Goal: Information Seeking & Learning: Compare options

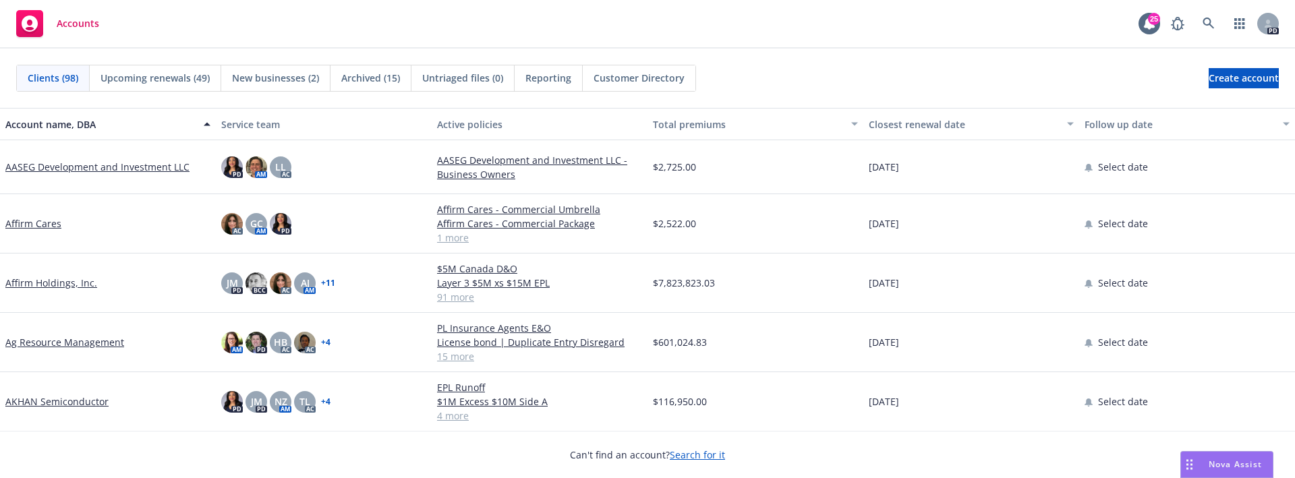
click at [1198, 460] on div "Nova Assist" at bounding box center [1234, 463] width 75 height 11
click at [1198, 460] on div "How can I help you today? I'm Nova Assist, your AI assistant at Newfront. Ask m…" at bounding box center [1013, 289] width 511 height 379
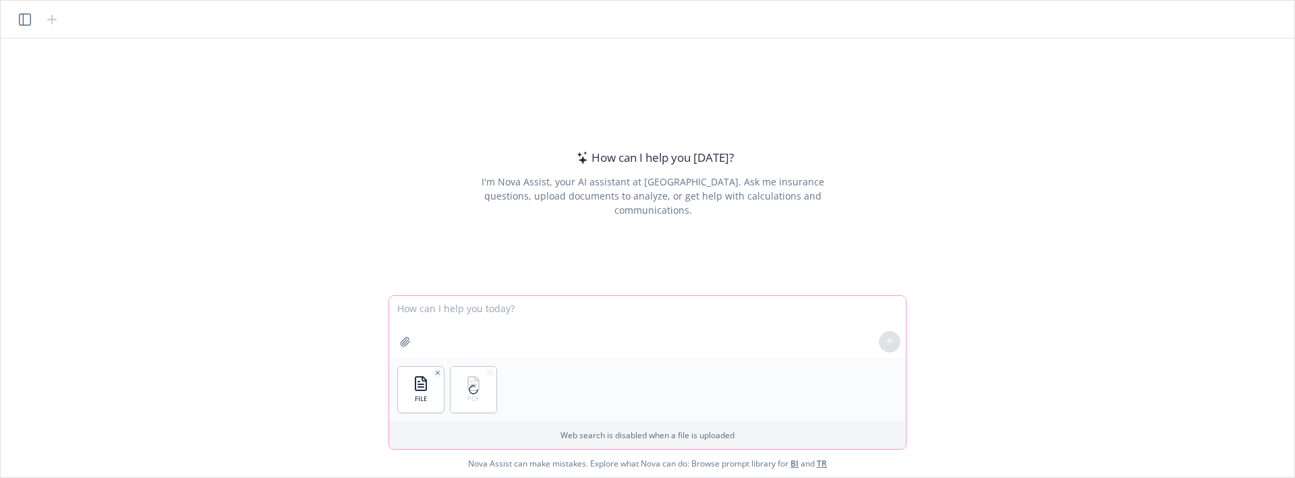
click at [474, 330] on textarea at bounding box center [647, 327] width 516 height 62
click at [496, 320] on textarea at bounding box center [647, 327] width 516 height 62
click at [504, 313] on textarea at bounding box center [647, 327] width 516 height 62
paste textarea "an you compare this to the [GEOGRAPHIC_DATA] cyber quote in nova and paste the …"
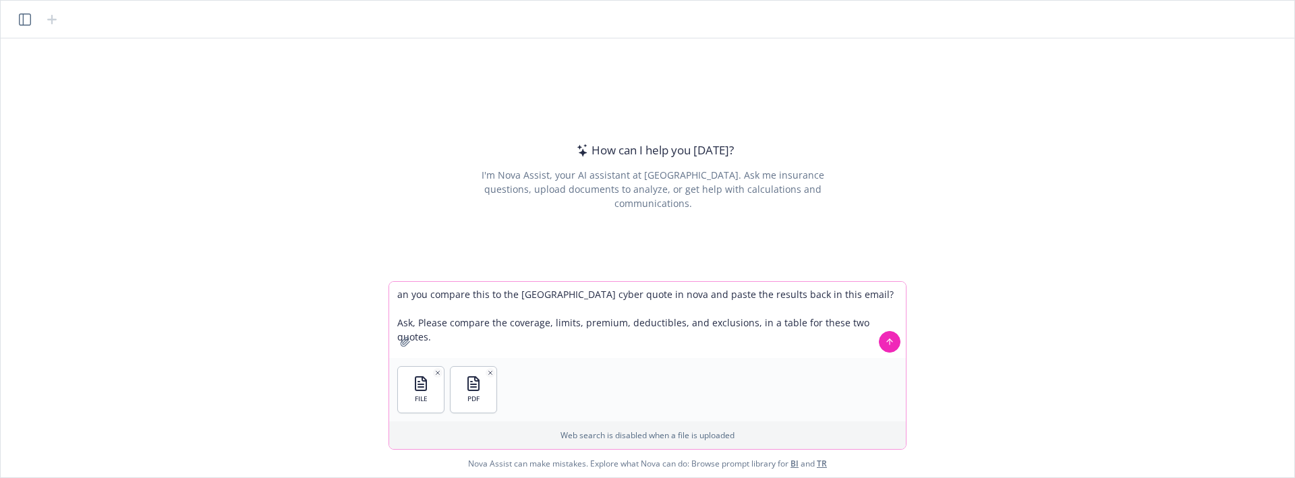
click at [399, 297] on textarea "an you compare this to the [GEOGRAPHIC_DATA] cyber quote in nova and paste the …" at bounding box center [647, 320] width 516 height 76
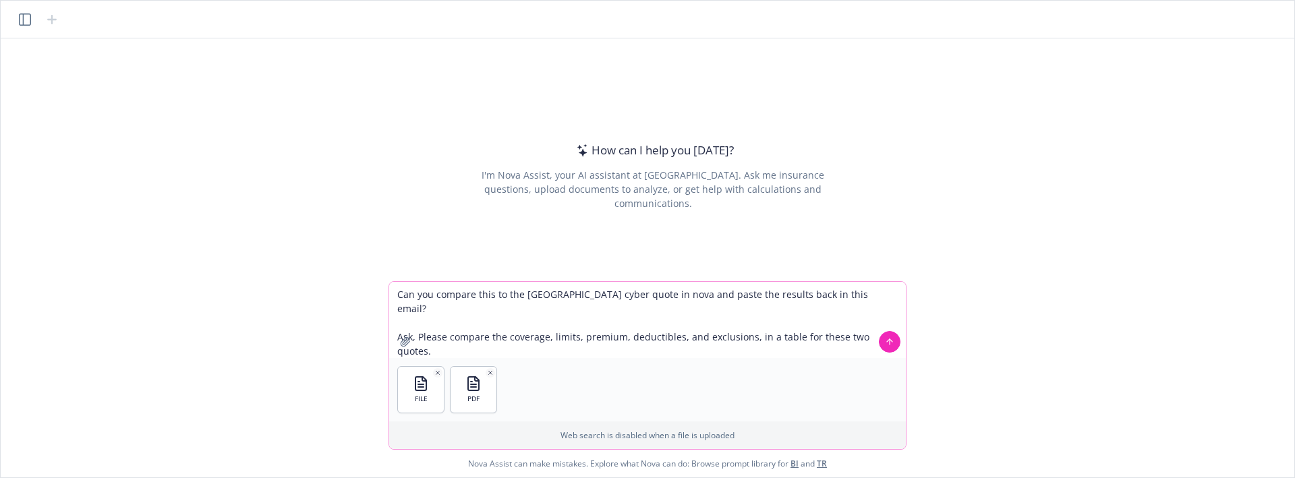
click at [497, 299] on textarea "Can you compare this to the [GEOGRAPHIC_DATA] cyber quote in nova and paste the…" at bounding box center [647, 320] width 516 height 76
click at [494, 294] on textarea "Can you compare this to the [GEOGRAPHIC_DATA] cyber quote in nova and paste the…" at bounding box center [647, 320] width 516 height 76
click at [376, 198] on div "How can I help you [DATE]? I'm Nova Assist, your AI assistant at Newfront. Ask …" at bounding box center [647, 159] width 1282 height 243
click at [559, 298] on textarea "Can you compare this Word File calledto the Zurich cyber quote in nova and past…" at bounding box center [647, 320] width 516 height 76
click at [543, 294] on textarea "Can you compare this Word File calledto the Zurich cyber quote in nova and past…" at bounding box center [647, 320] width 516 height 76
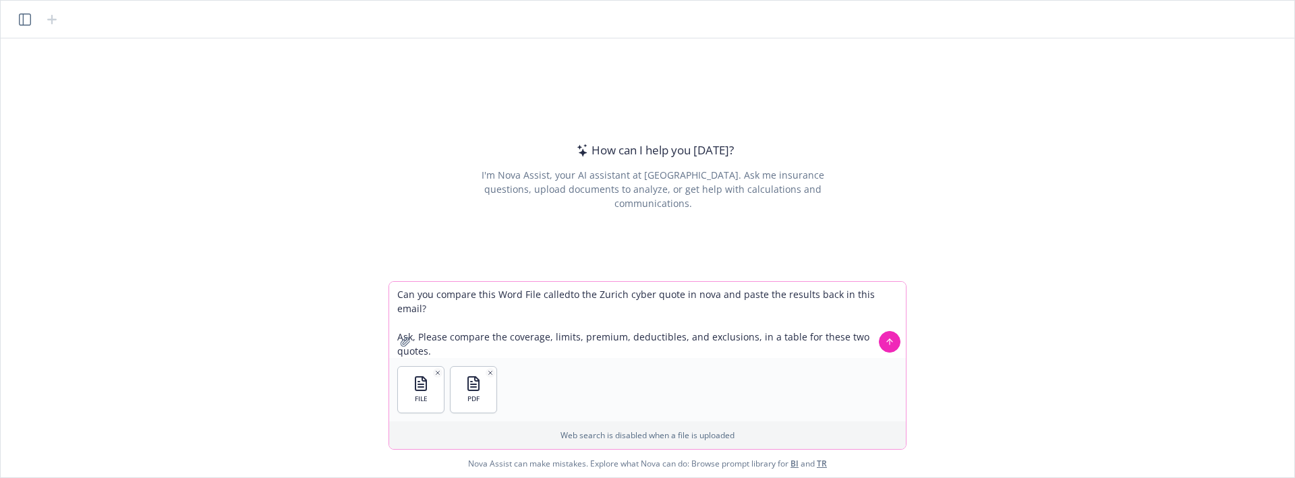
click at [543, 294] on textarea "Can you compare this Word File calledto the Zurich cyber quote in nova and past…" at bounding box center [647, 320] width 516 height 76
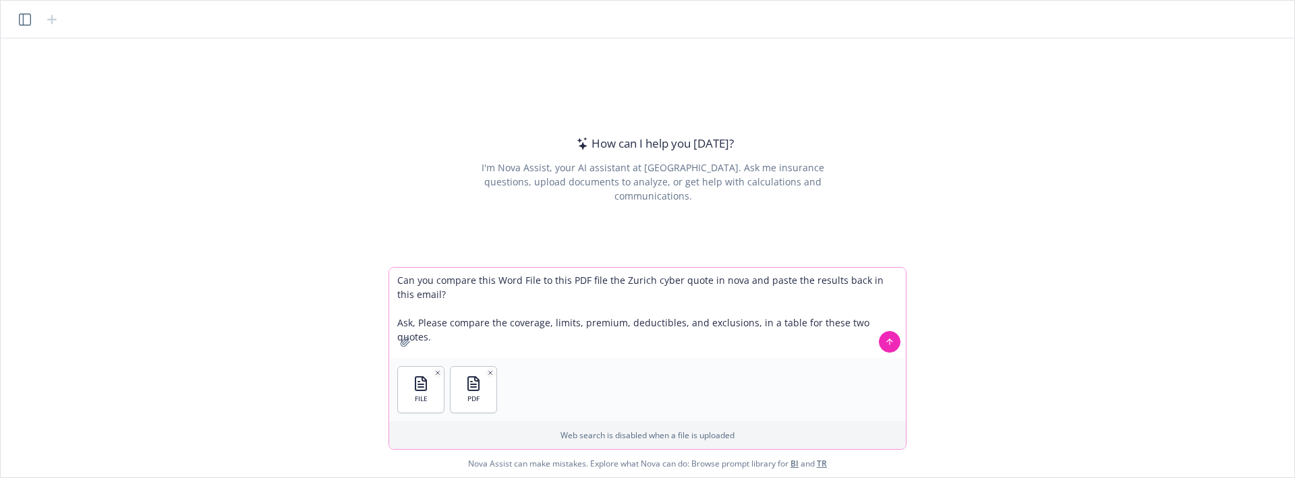
click at [841, 292] on textarea "Can you compare this Word File to this PDF file the Zurich cyber quote in nova …" at bounding box center [647, 313] width 516 height 90
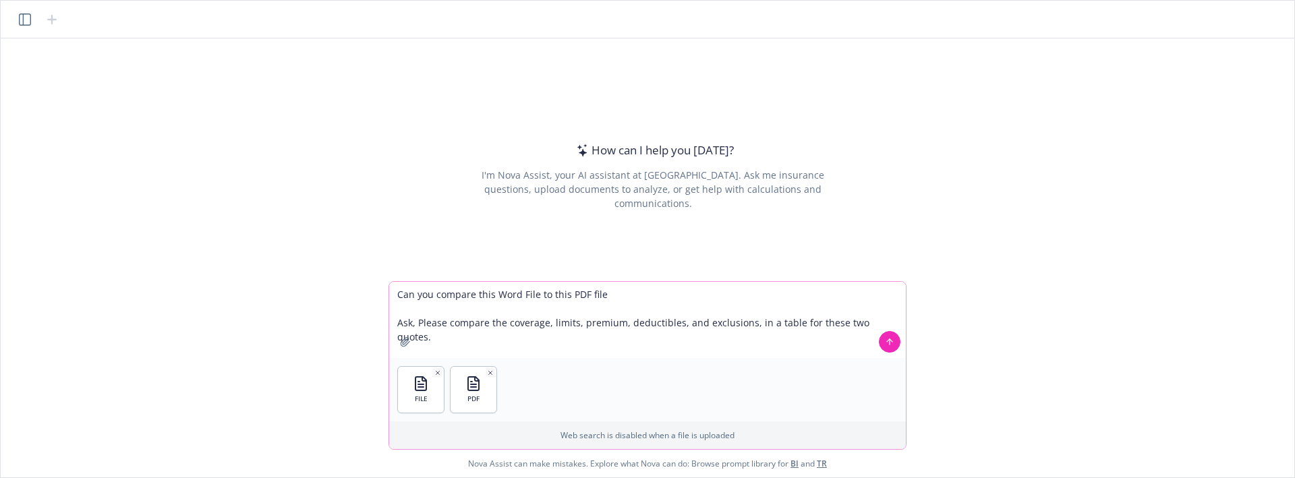
click at [416, 322] on textarea "Can you compare this Word File to this PDF file Ask, Please compare the coverag…" at bounding box center [647, 320] width 516 height 76
drag, startPoint x: 452, startPoint y: 324, endPoint x: 384, endPoint y: 321, distance: 68.9
click at [383, 321] on div "How can I help you [DATE]? I'm Nova Assist, your AI assistant at Newfront. Ask …" at bounding box center [647, 257] width 1293 height 439
click at [398, 324] on textarea "Can you compare this Word File to this PDF file Compare the coverage, limits, p…" at bounding box center [647, 320] width 516 height 76
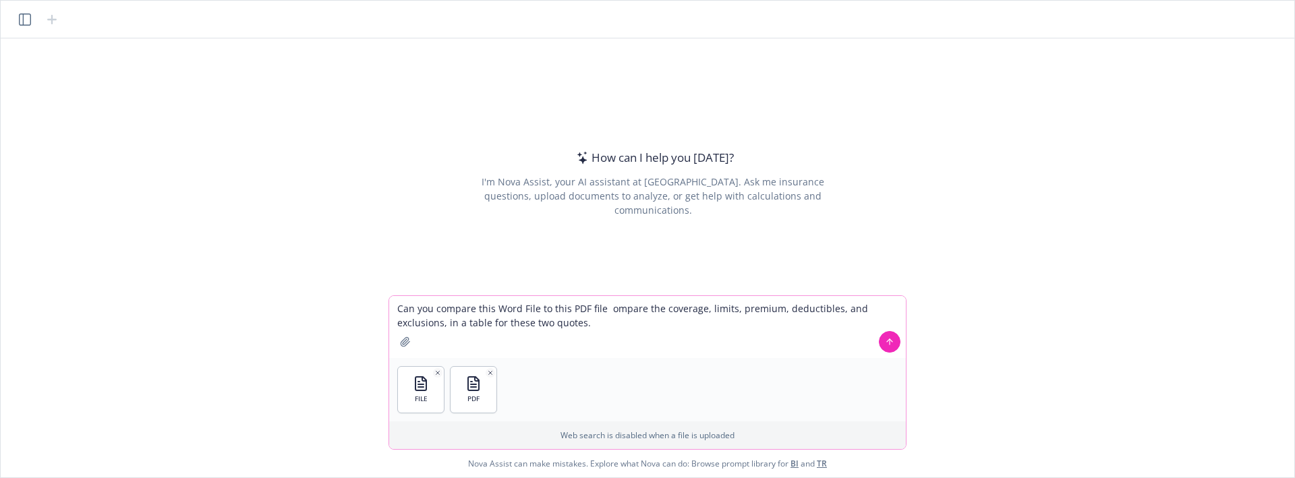
click at [608, 308] on textarea "Can you compare this Word File to this PDF file ompare the coverage, limits, pr…" at bounding box center [647, 327] width 516 height 62
click at [557, 323] on textarea "Can you compare this Word File to this PDF file. Compare the coverage, limits, …" at bounding box center [647, 327] width 516 height 62
type textarea "Can you compare this Word File to this PDF file. Compare the coverage, limits, …"
click at [884, 342] on button at bounding box center [890, 342] width 22 height 22
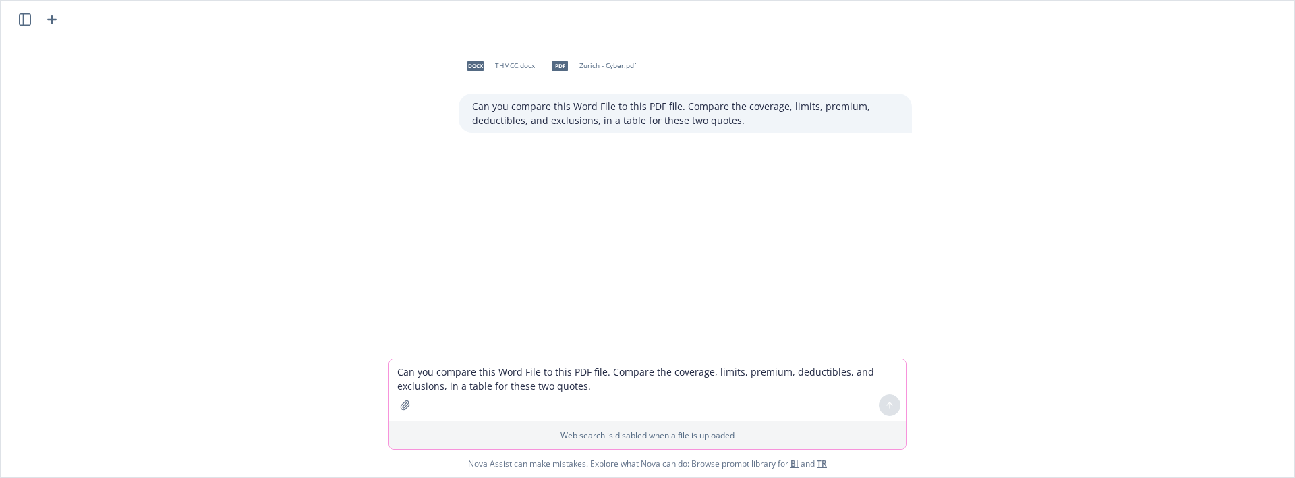
drag, startPoint x: 717, startPoint y: 230, endPoint x: 715, endPoint y: 276, distance: 46.5
click at [714, 232] on div "docx THMCC.docx pdf [GEOGRAPHIC_DATA] - Cyber.pdf Can you compare this Word Fil…" at bounding box center [647, 198] width 1282 height 320
click at [450, 451] on div "docx THMCC.docx pdf [GEOGRAPHIC_DATA] - Cyber.pdf Can you compare this Word Fil…" at bounding box center [647, 257] width 1293 height 439
click at [586, 131] on div "Can you compare this Word File to this PDF file. Compare the coverage, limits, …" at bounding box center [684, 113] width 453 height 39
click at [597, 117] on p "Can you compare this Word File to this PDF file. Compare the coverage, limits, …" at bounding box center [685, 113] width 426 height 28
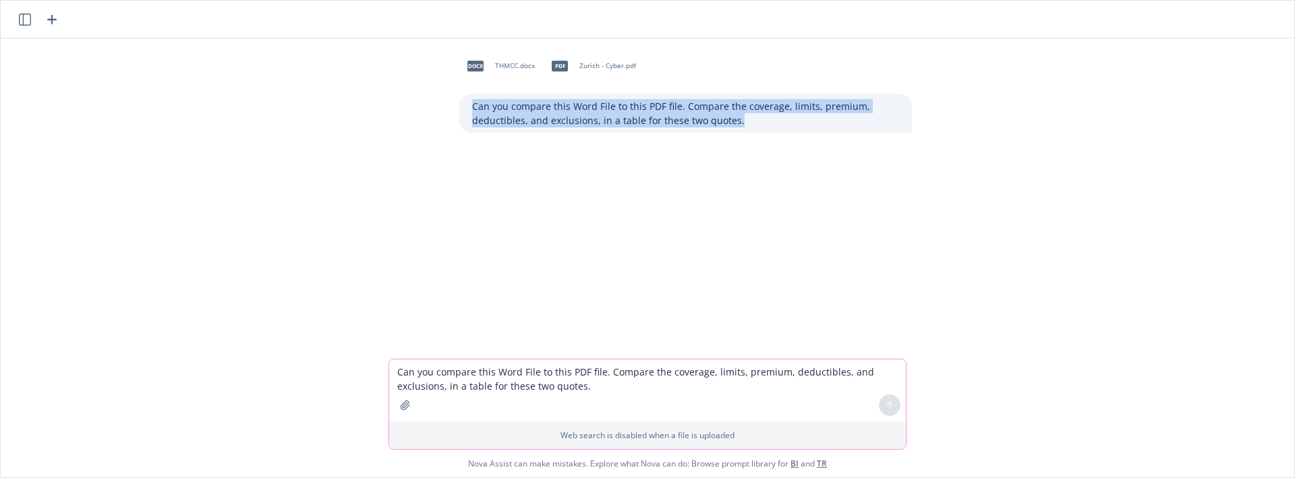
drag, startPoint x: 729, startPoint y: 115, endPoint x: 464, endPoint y: 94, distance: 265.8
click at [464, 94] on div "Can you compare this Word File to this PDF file. Compare the coverage, limits, …" at bounding box center [684, 113] width 453 height 39
click at [717, 175] on div at bounding box center [653, 173] width 1272 height 16
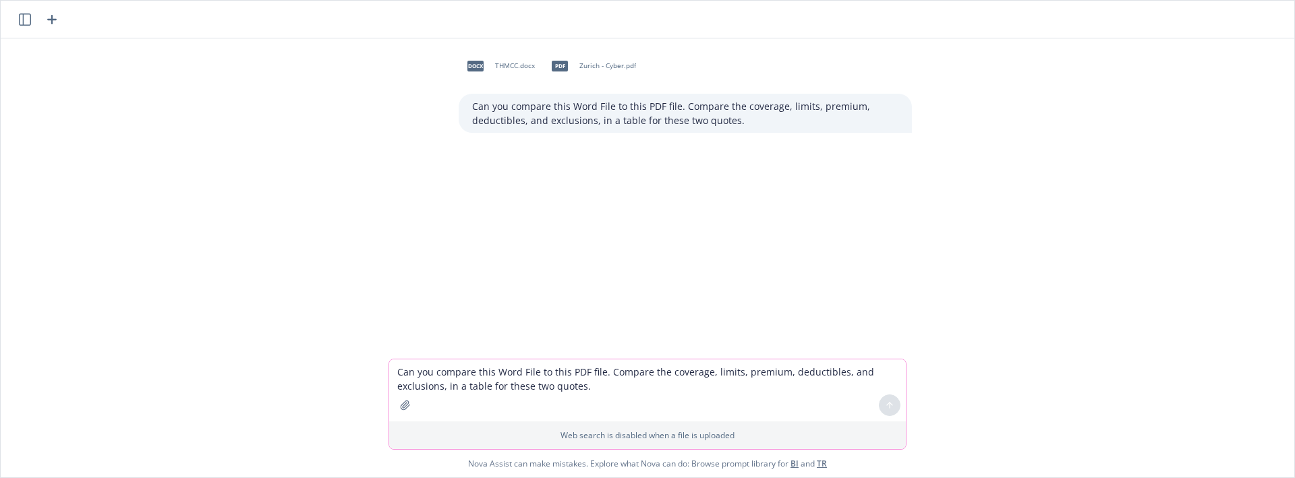
click at [730, 128] on div "Can you compare this Word File to this PDF file. Compare the coverage, limits, …" at bounding box center [684, 113] width 453 height 39
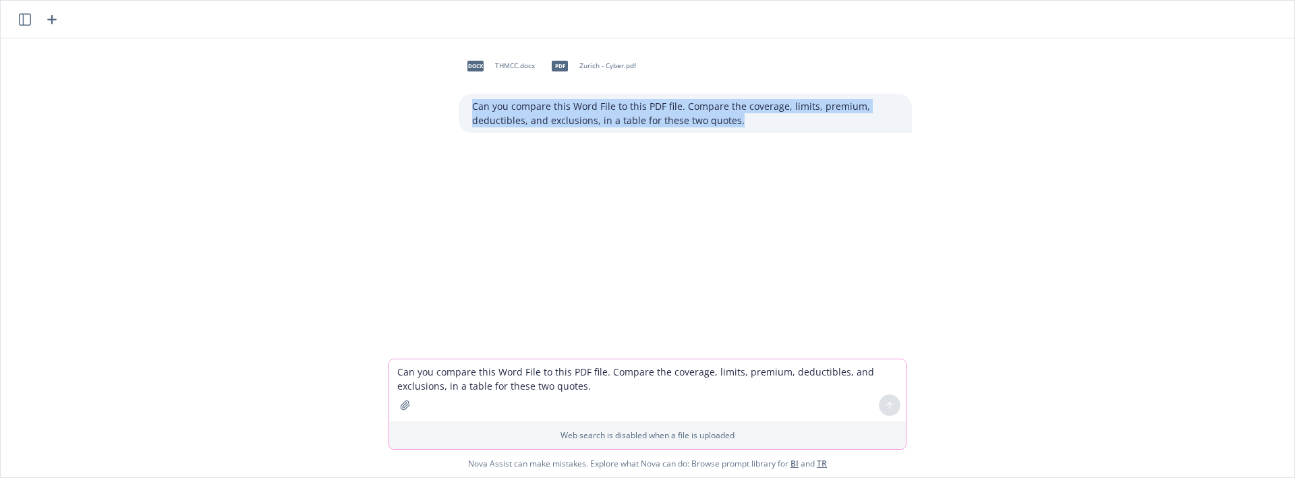
drag, startPoint x: 738, startPoint y: 117, endPoint x: 455, endPoint y: 98, distance: 283.8
click at [458, 98] on div "Can you compare this Word File to this PDF file. Compare the coverage, limits, …" at bounding box center [684, 113] width 453 height 39
copy p "Can you compare this Word File to this PDF file. Compare the coverage, limits, …"
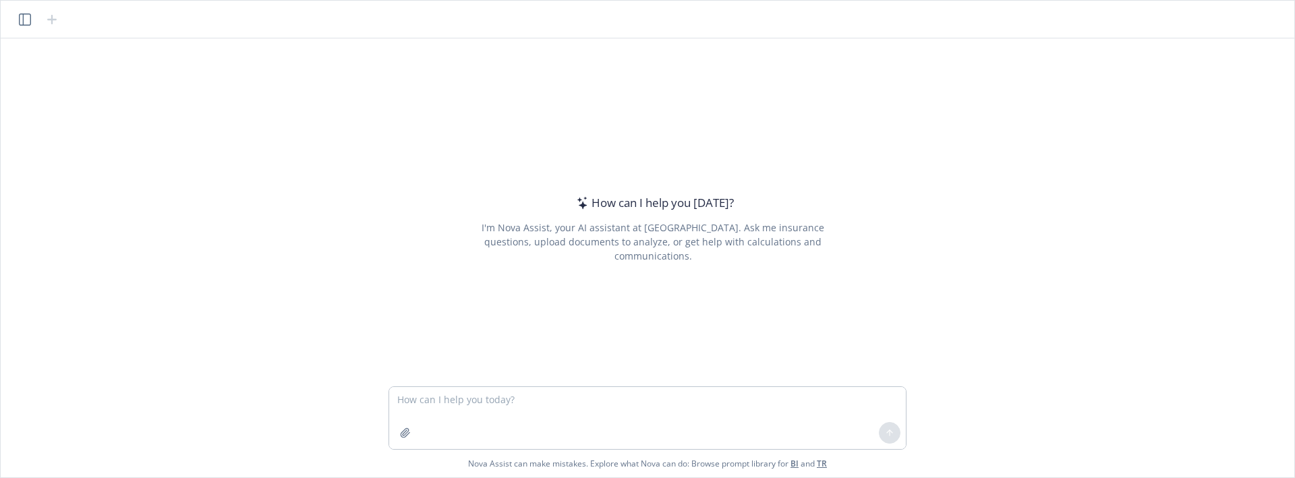
click at [548, 403] on textarea at bounding box center [647, 418] width 516 height 62
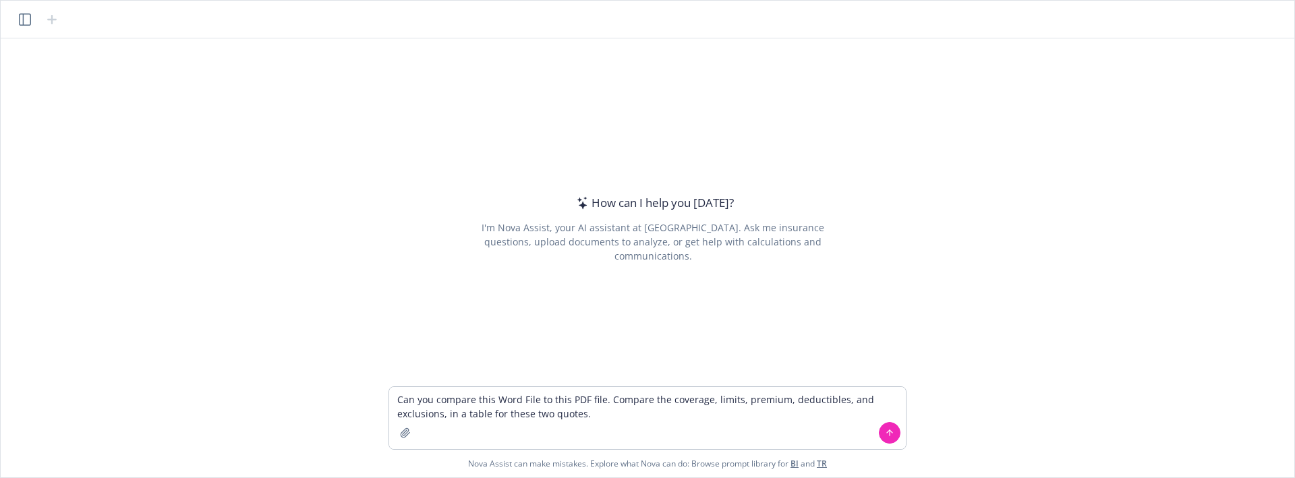
type textarea "Can you compare this Word File to this PDF file. Compare the coverage, limits, …"
click at [416, 427] on div at bounding box center [405, 433] width 32 height 32
click at [413, 431] on button "button" at bounding box center [405, 433] width 22 height 22
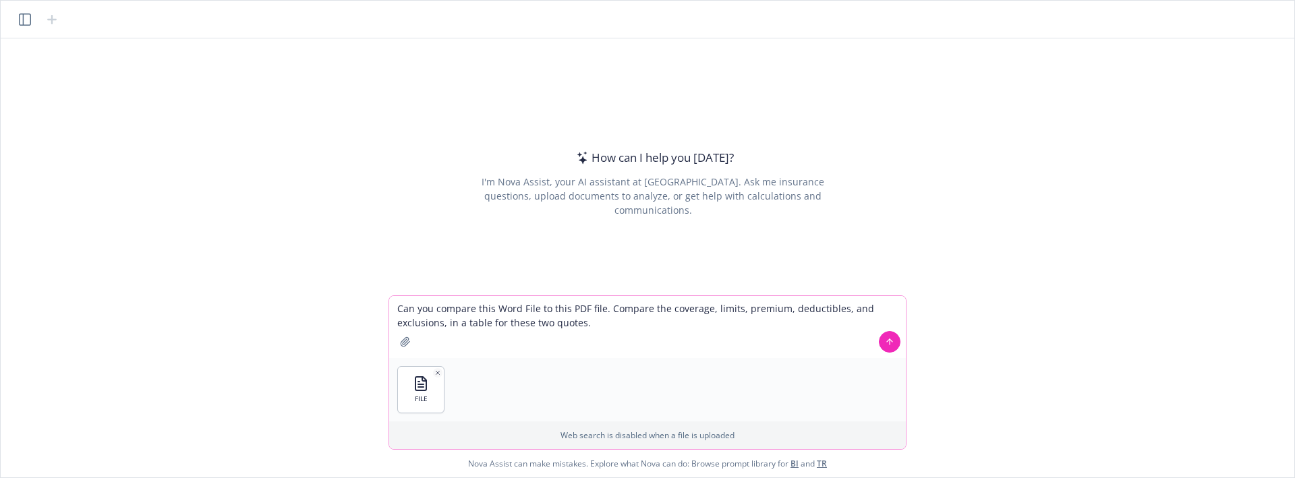
click at [408, 342] on icon "button" at bounding box center [405, 341] width 11 height 11
click at [887, 343] on icon at bounding box center [889, 341] width 9 height 9
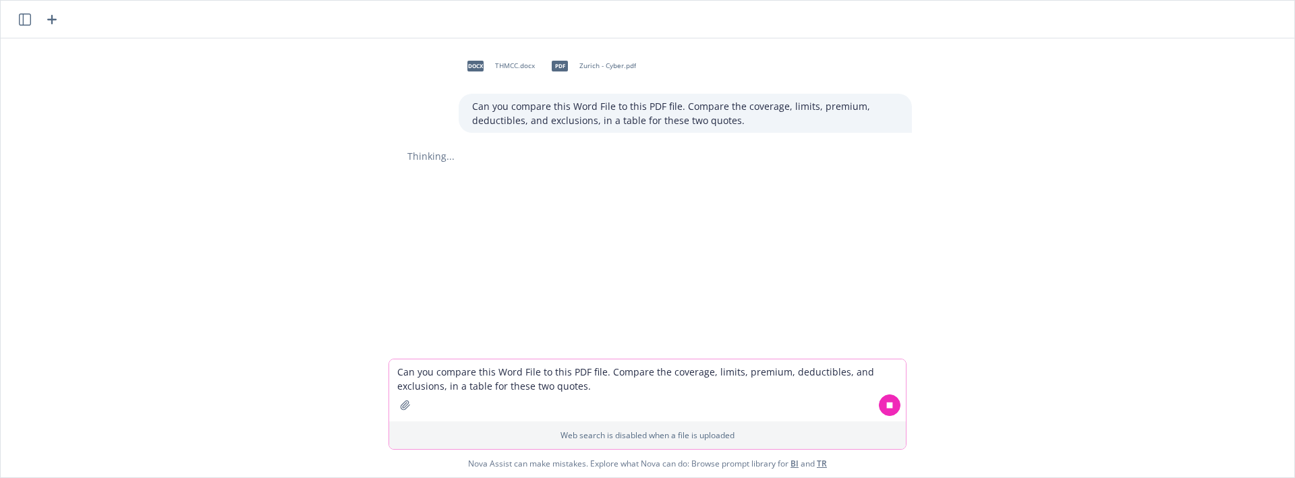
click at [594, 174] on div "docx THMCC.docx pdf Zurich - Cyber.pdf Can you compare this Word File to this P…" at bounding box center [647, 198] width 1282 height 320
click at [530, 188] on div "docx THMCC.docx pdf Zurich - Cyber.pdf Can you compare this Word File to this P…" at bounding box center [647, 198] width 1282 height 320
drag, startPoint x: 620, startPoint y: 198, endPoint x: 694, endPoint y: 198, distance: 74.2
click at [632, 194] on div "docx THMCC.docx pdf Zurich - Cyber.pdf Can you compare this Word File to this P…" at bounding box center [647, 198] width 1282 height 320
click at [505, 212] on div "docx THMCC.docx pdf [GEOGRAPHIC_DATA] - Cyber.pdf Can you compare this Word Fil…" at bounding box center [647, 198] width 1282 height 320
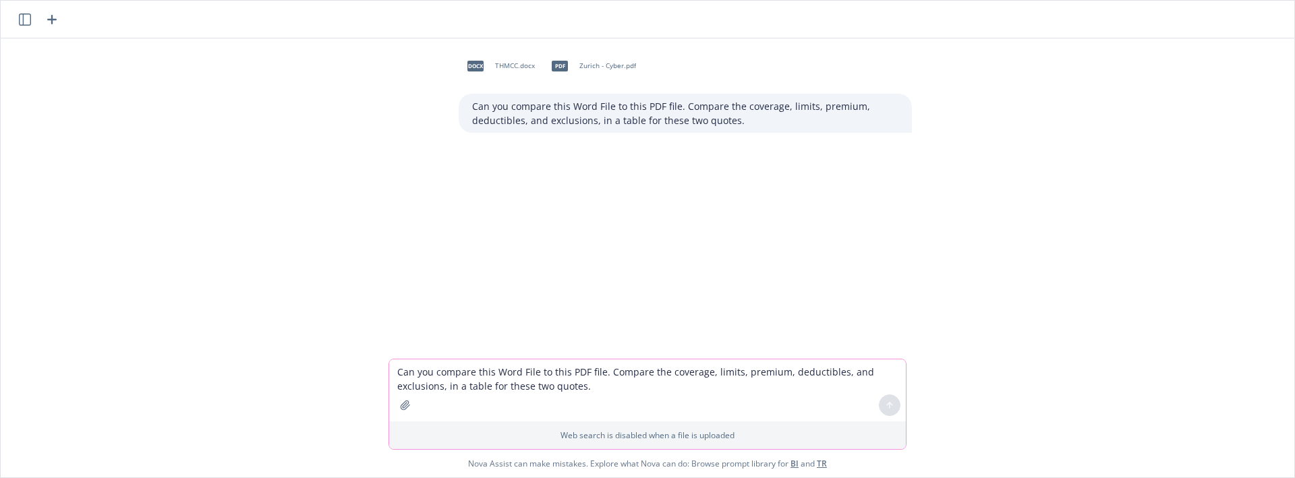
drag, startPoint x: 564, startPoint y: 140, endPoint x: 558, endPoint y: 179, distance: 39.6
click at [560, 173] on div "docx THMCC.docx pdf [GEOGRAPHIC_DATA] - Cyber.pdf Can you compare this Word Fil…" at bounding box center [647, 198] width 1282 height 320
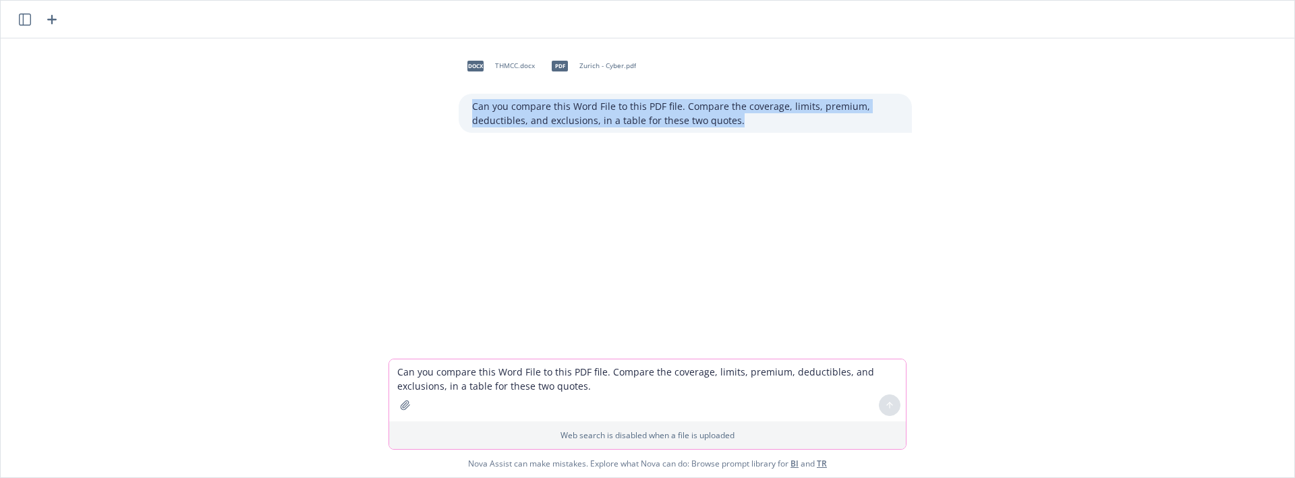
drag, startPoint x: 469, startPoint y: 103, endPoint x: 876, endPoint y: 138, distance: 408.7
click at [876, 138] on div "docx THMCC.docx pdf [GEOGRAPHIC_DATA] - Cyber.pdf Can you compare this Word Fil…" at bounding box center [647, 198] width 1282 height 320
copy p "Can you compare this Word File to this PDF file. Compare the coverage, limits, …"
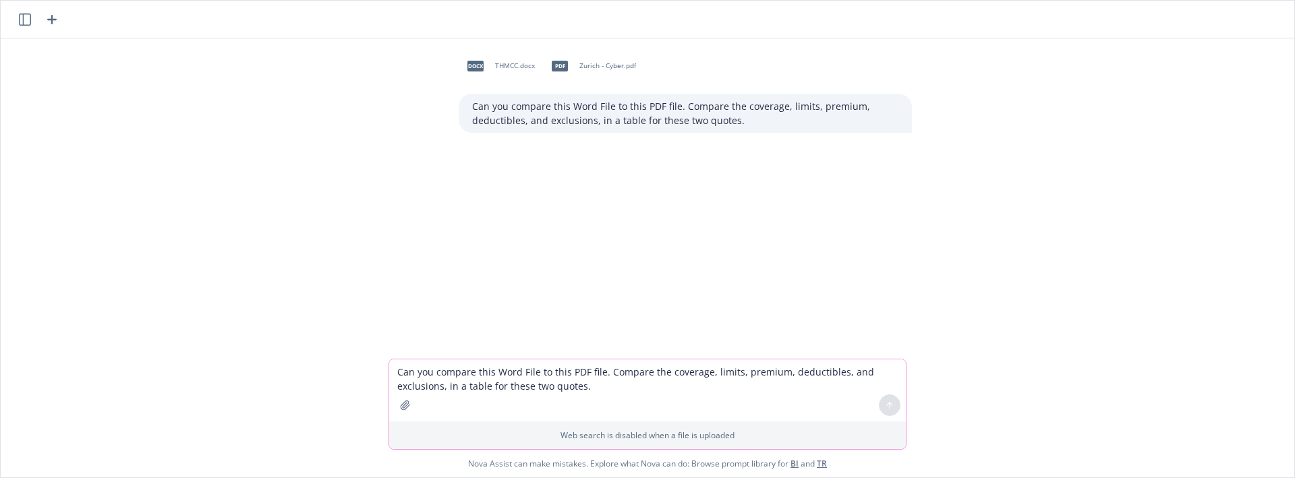
click at [764, 264] on div "docx THMCC.docx pdf [GEOGRAPHIC_DATA] - Cyber.pdf Can you compare this Word Fil…" at bounding box center [647, 198] width 1282 height 320
drag, startPoint x: 705, startPoint y: 268, endPoint x: 670, endPoint y: 340, distance: 79.9
click at [671, 339] on div "docx THMCC.docx pdf [GEOGRAPHIC_DATA] - Cyber.pdf Can you compare this Word Fil…" at bounding box center [647, 198] width 1282 height 320
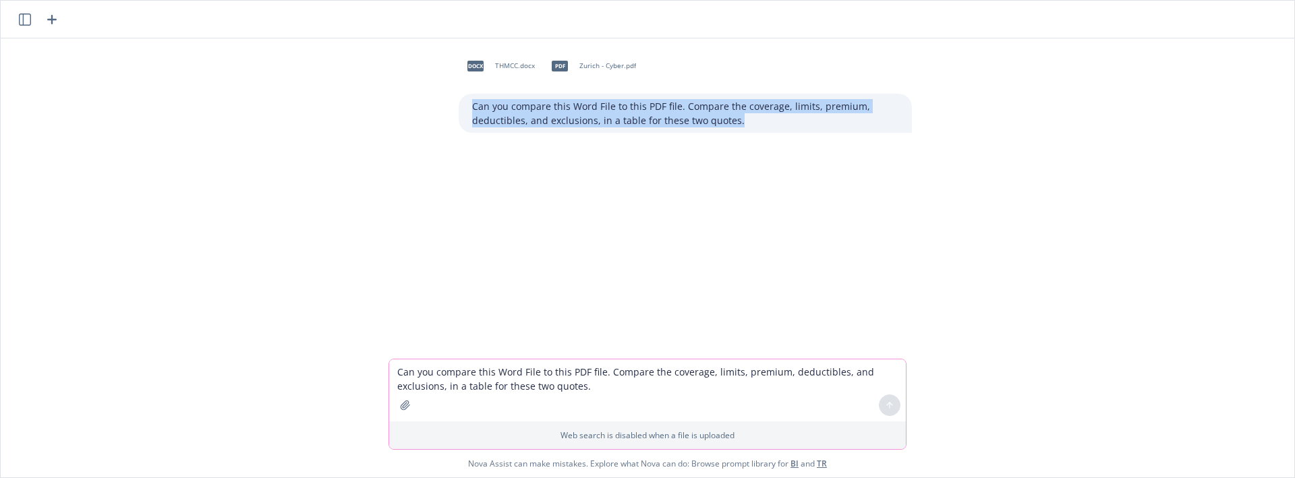
drag, startPoint x: 771, startPoint y: 126, endPoint x: 450, endPoint y: 96, distance: 323.0
click at [450, 96] on div "docx THMCC.docx pdf [GEOGRAPHIC_DATA] - Cyber.pdf Can you compare this Word Fil…" at bounding box center [652, 91] width 539 height 84
copy p "Can you compare this Word File to this PDF file. Compare the coverage, limits, …"
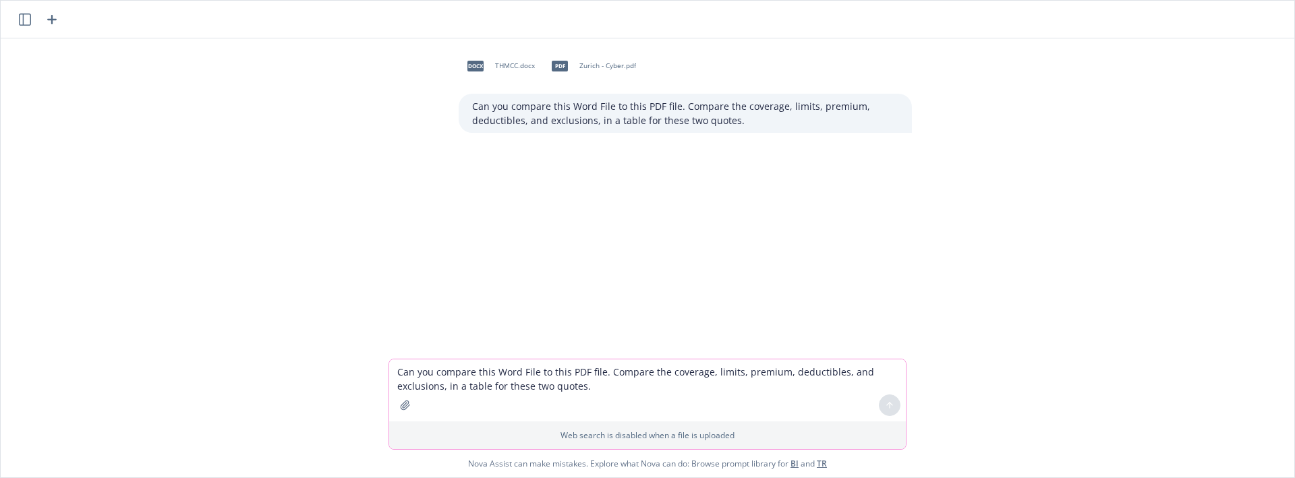
click at [496, 363] on textarea "Can you compare this Word File to this PDF file. Compare the coverage, limits, …" at bounding box center [647, 390] width 516 height 62
drag, startPoint x: 506, startPoint y: 382, endPoint x: 507, endPoint y: 370, distance: 11.5
click at [506, 378] on textarea at bounding box center [647, 390] width 516 height 62
paste textarea "Can you compare this Word File to this PDF file. Compare the coverage, limits, …"
type textarea "Can you compare this Word File to this PDF file. Compare the coverage, limits, …"
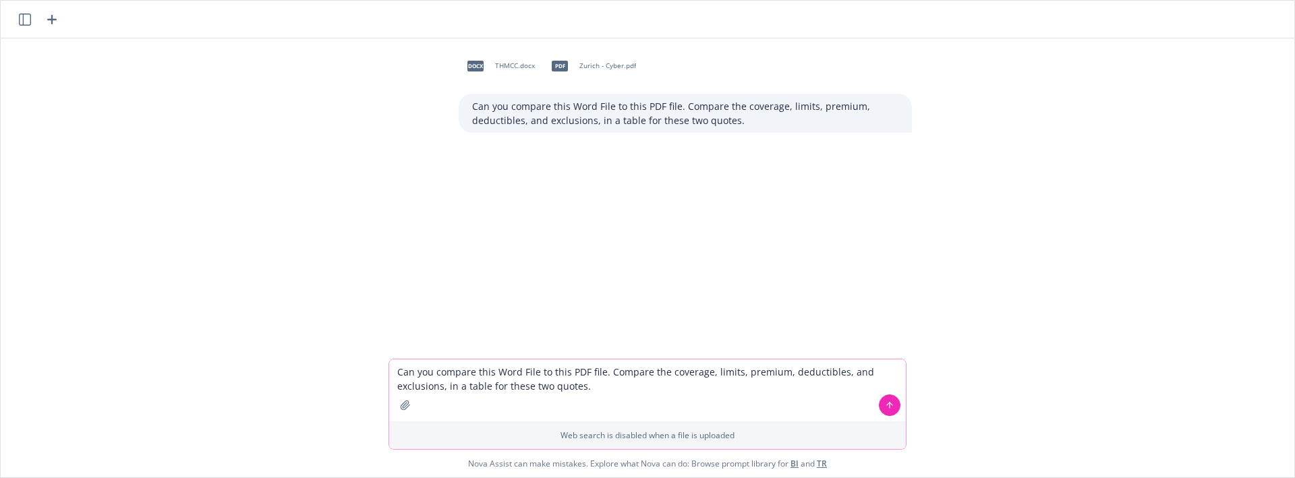
click at [405, 395] on button "button" at bounding box center [405, 405] width 22 height 22
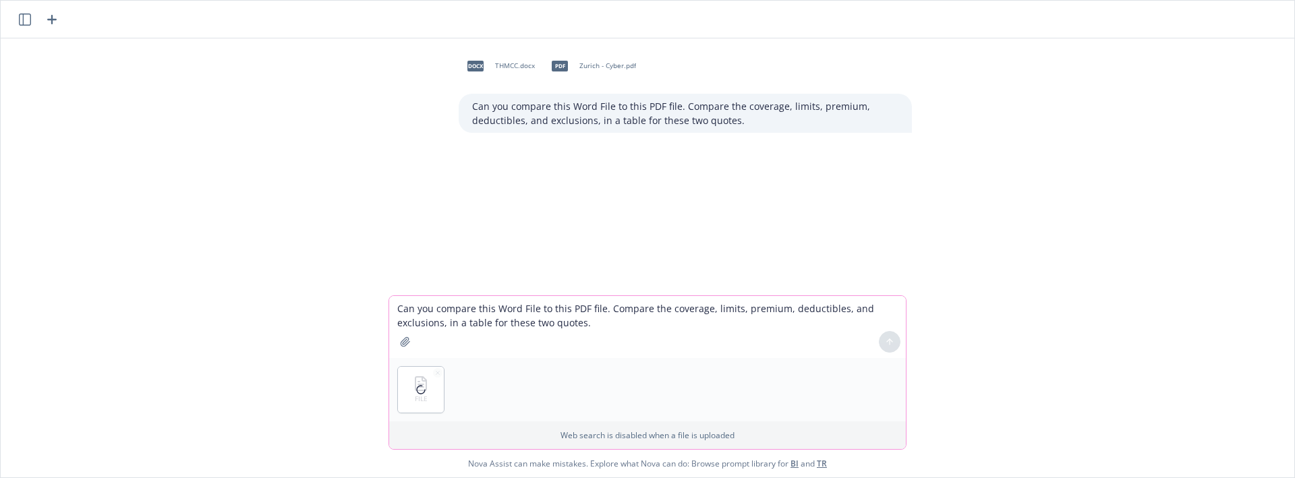
click at [403, 340] on icon "button" at bounding box center [404, 341] width 9 height 9
click at [890, 347] on button at bounding box center [890, 342] width 22 height 22
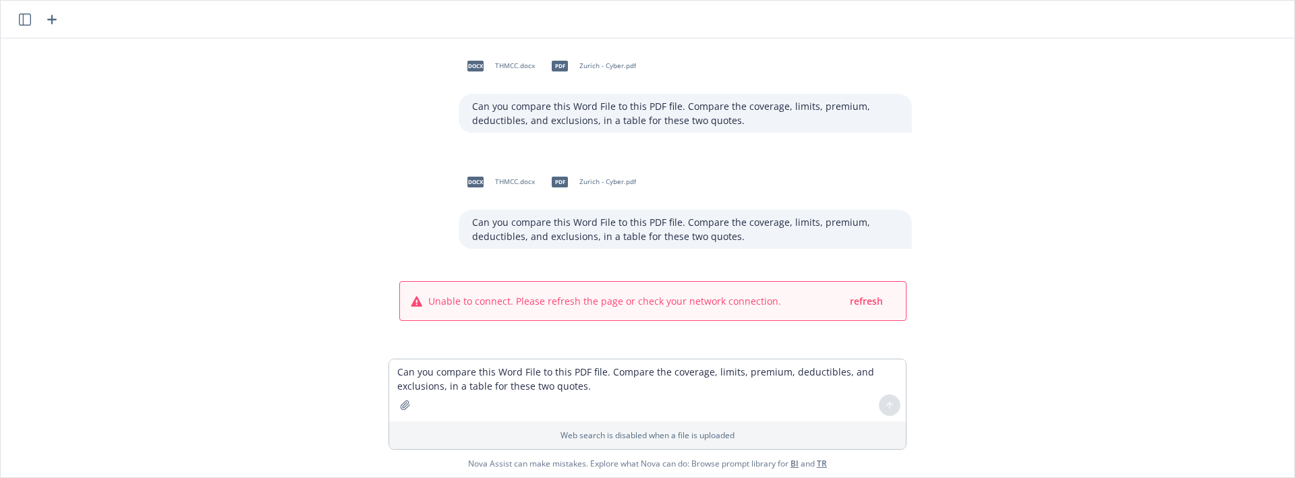
click at [1137, 150] on div "docx THMCC.docx pdf Zurich - Cyber.pdf Can you compare this Word File to this P…" at bounding box center [647, 198] width 1282 height 320
click at [861, 306] on span "refresh" at bounding box center [866, 301] width 33 height 13
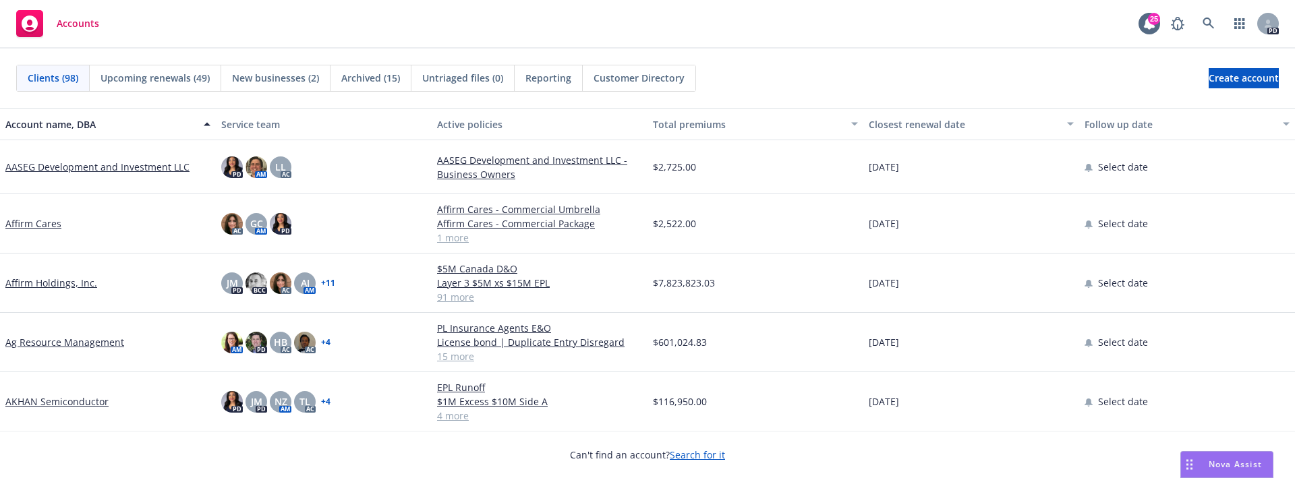
click at [1189, 464] on icon "Drag to move" at bounding box center [1189, 464] width 6 height 11
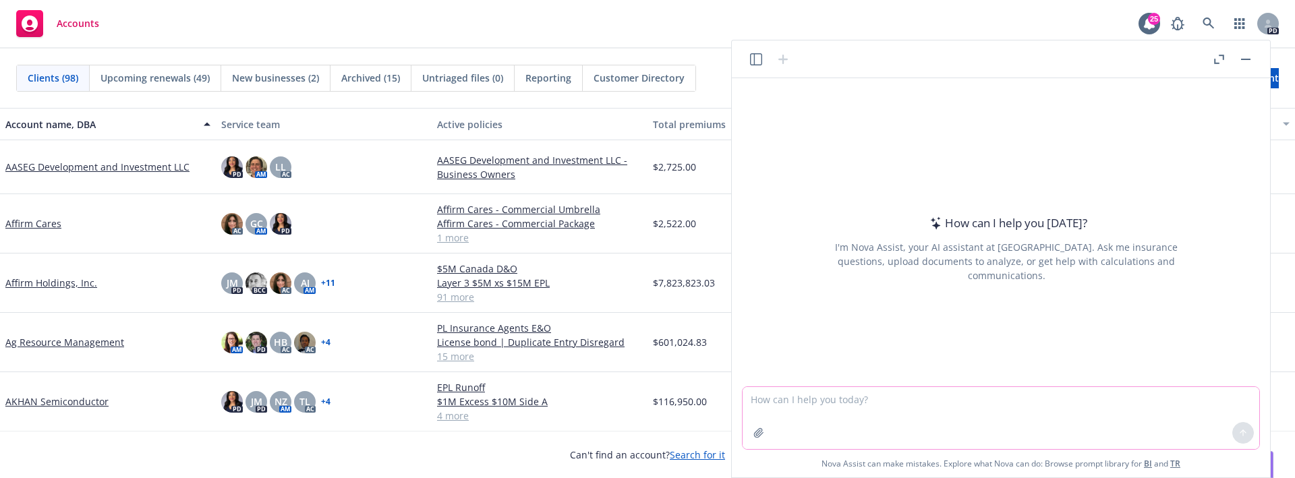
drag, startPoint x: 964, startPoint y: 410, endPoint x: 948, endPoint y: 406, distance: 16.7
click at [963, 410] on textarea at bounding box center [1000, 418] width 516 height 62
paste textarea "Can you compare this Word File to this PDF file. Compare the coverage, limits, …"
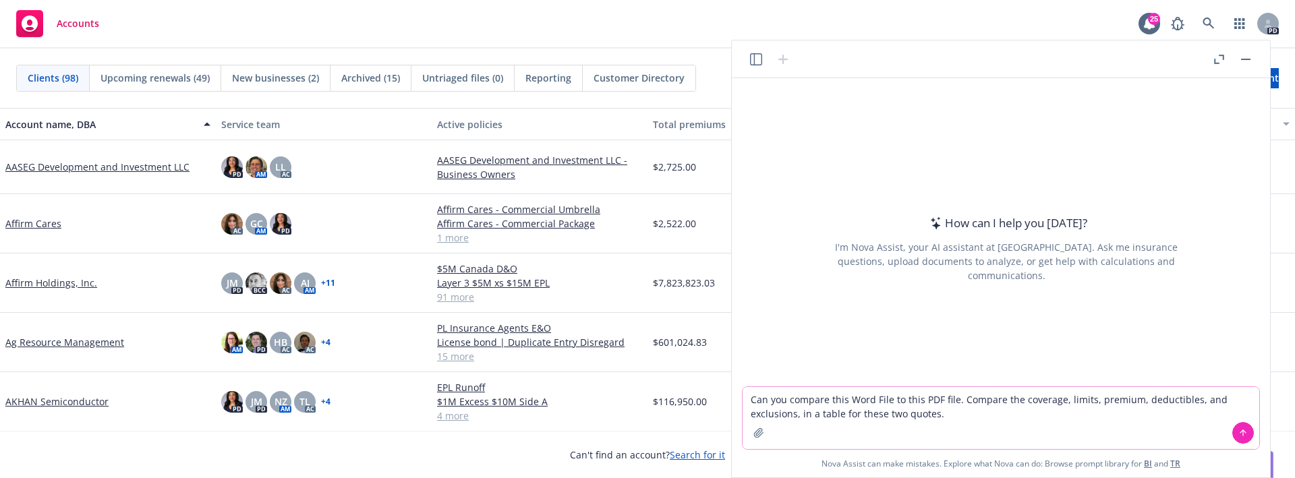
type textarea "Can you compare this Word File to this PDF file. Compare the coverage, limits, …"
click at [760, 434] on button "button" at bounding box center [759, 433] width 22 height 22
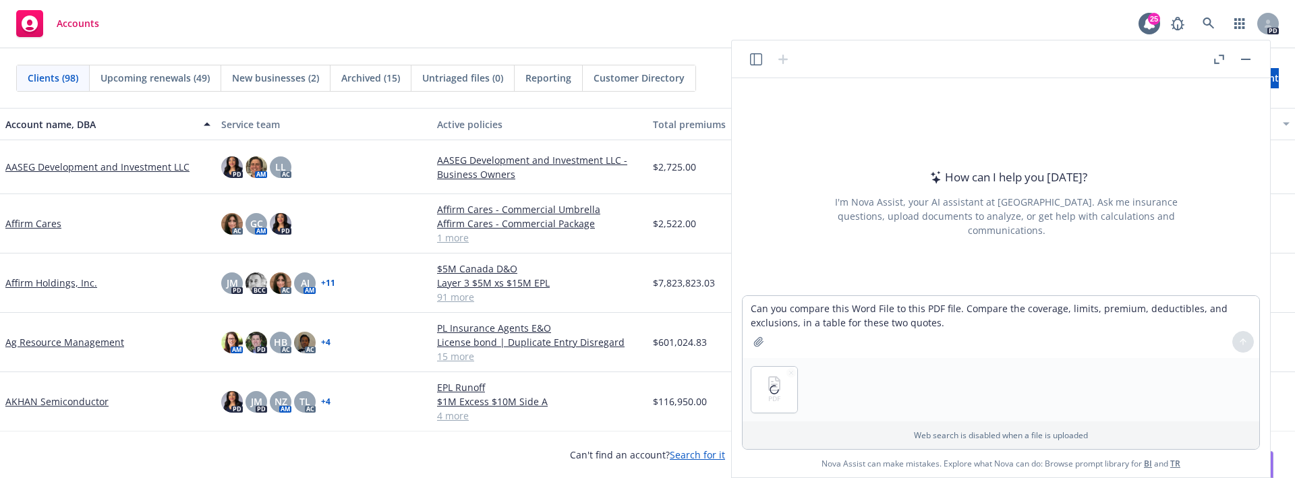
click at [756, 433] on p "Web search is disabled when a file is uploaded" at bounding box center [1000, 434] width 500 height 11
click at [756, 337] on icon "button" at bounding box center [758, 341] width 11 height 11
click at [1241, 340] on icon at bounding box center [1242, 340] width 5 height 3
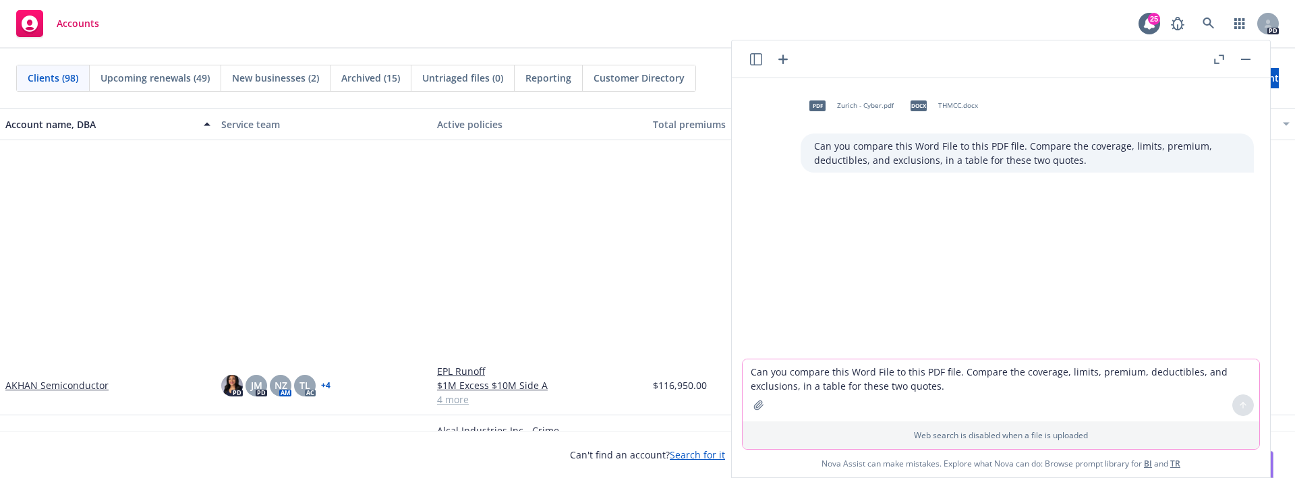
scroll to position [281, 0]
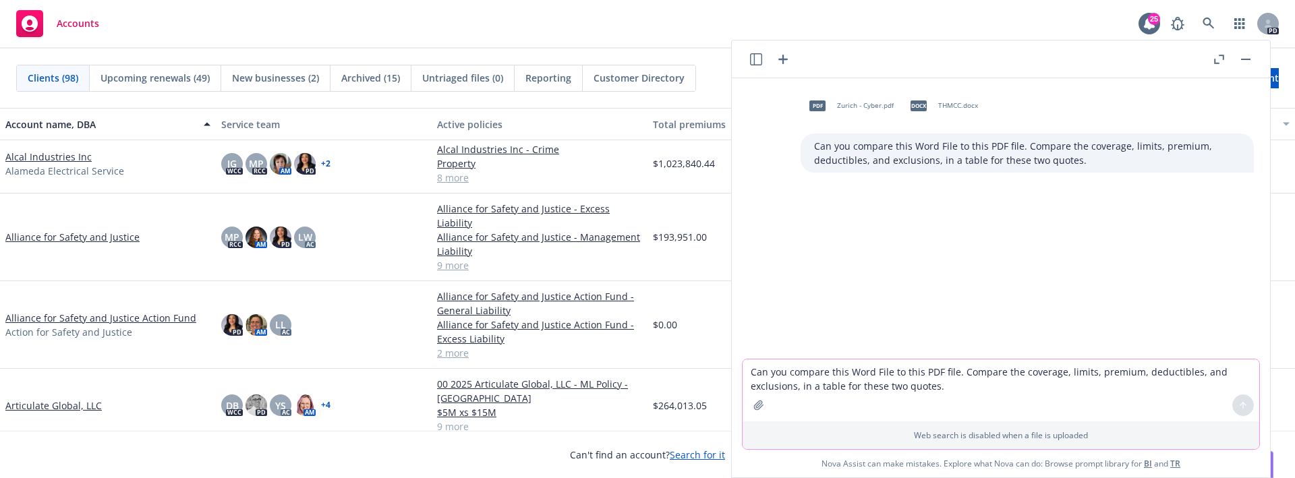
click at [814, 144] on p "Can you compare this Word File to this PDF file. Compare the coverage, limits, …" at bounding box center [1027, 153] width 426 height 28
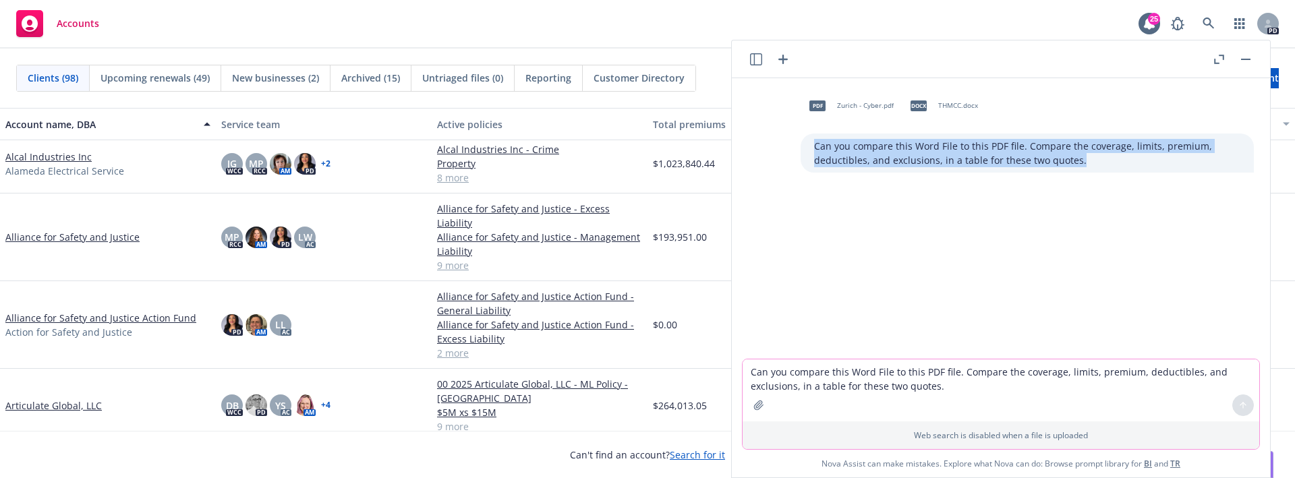
drag, startPoint x: 806, startPoint y: 144, endPoint x: 1116, endPoint y: 165, distance: 310.8
click at [1127, 163] on p "Can you compare this Word File to this PDF file. Compare the coverage, limits, …" at bounding box center [1027, 153] width 426 height 28
copy p "Can you compare this Word File to this PDF file. Compare the coverage, limits, …"
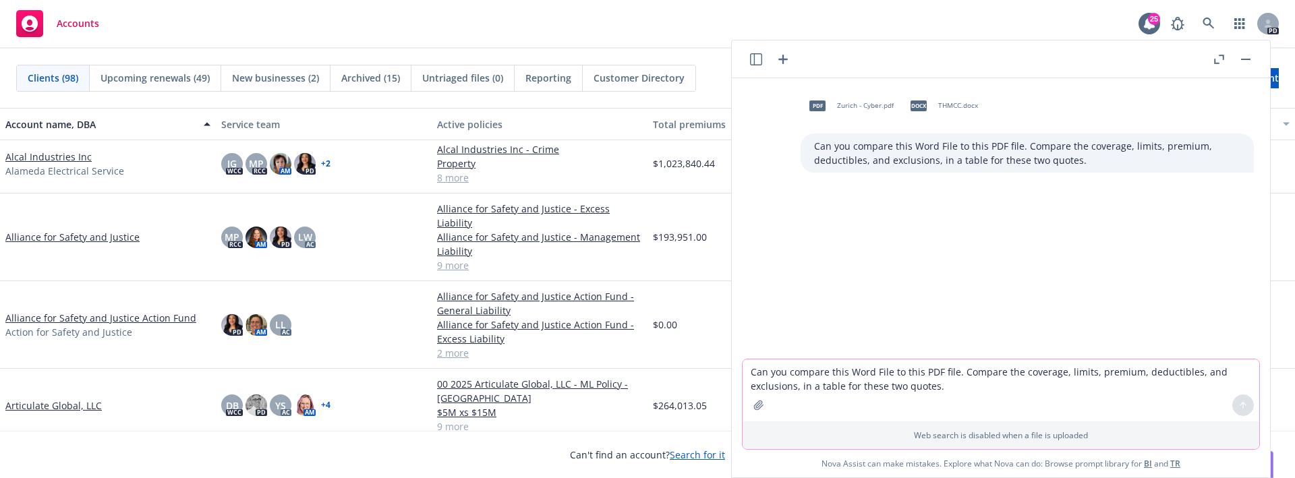
click at [1098, 268] on div "pdf Zurich - Cyber.pdf docx THMCC.docx Can you compare this Word File to this P…" at bounding box center [1000, 218] width 527 height 280
click at [1109, 272] on div "pdf Zurich - Cyber.pdf docx THMCC.docx Can you compare this Word File to this P…" at bounding box center [1000, 218] width 527 height 280
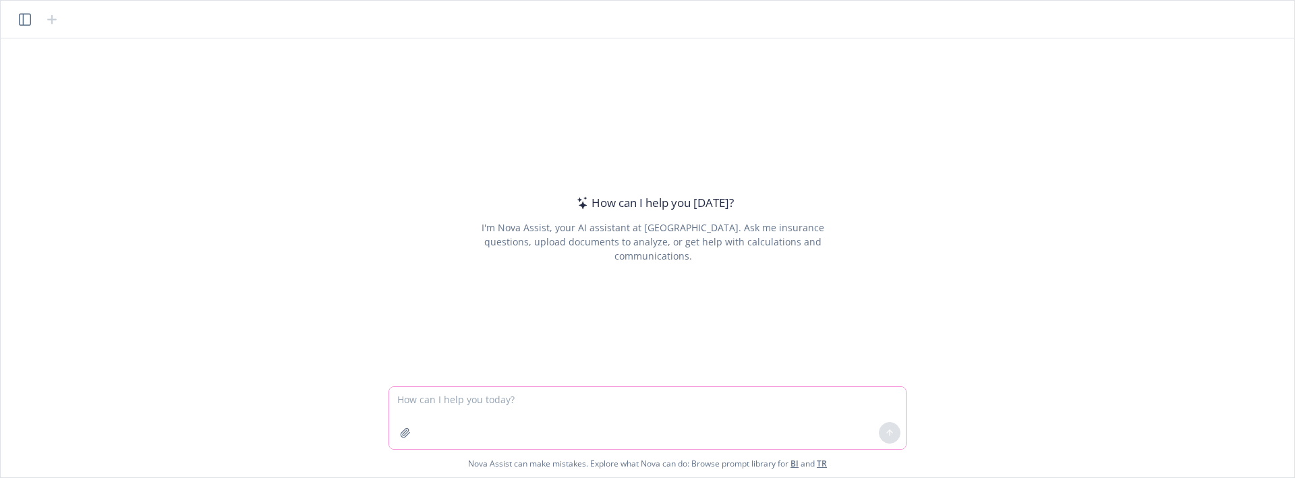
click at [493, 398] on textarea at bounding box center [647, 418] width 516 height 62
paste textarea "an you compare this Word File to this PDF file. Compare the coverage, limits, p…"
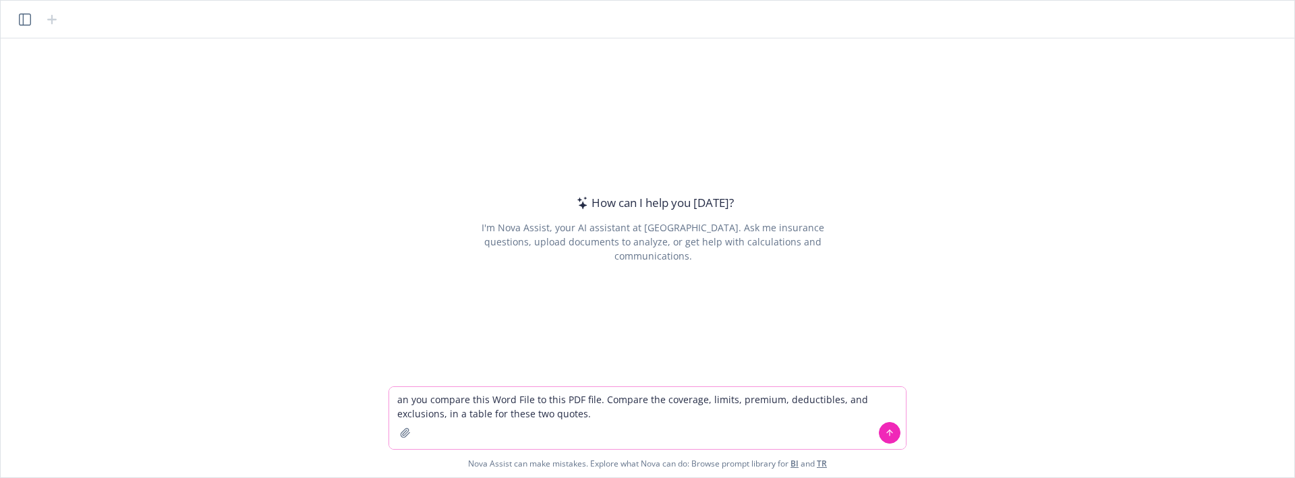
click at [408, 434] on icon "button" at bounding box center [404, 432] width 9 height 9
click at [398, 402] on textarea "an you compare this Word File to this PDF file. Compare the coverage, limits, p…" at bounding box center [647, 418] width 516 height 62
type textarea "Can you compare this Word File to this PDF file. Compare the coverage, limits, …"
click at [889, 432] on icon at bounding box center [889, 432] width 0 height 5
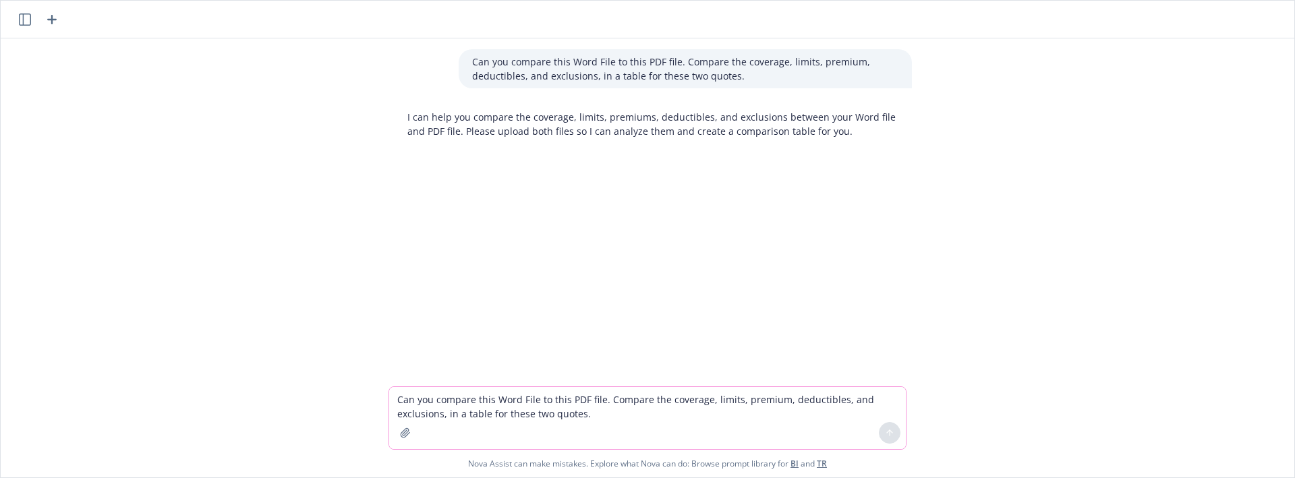
click at [401, 433] on icon "button" at bounding box center [404, 432] width 9 height 9
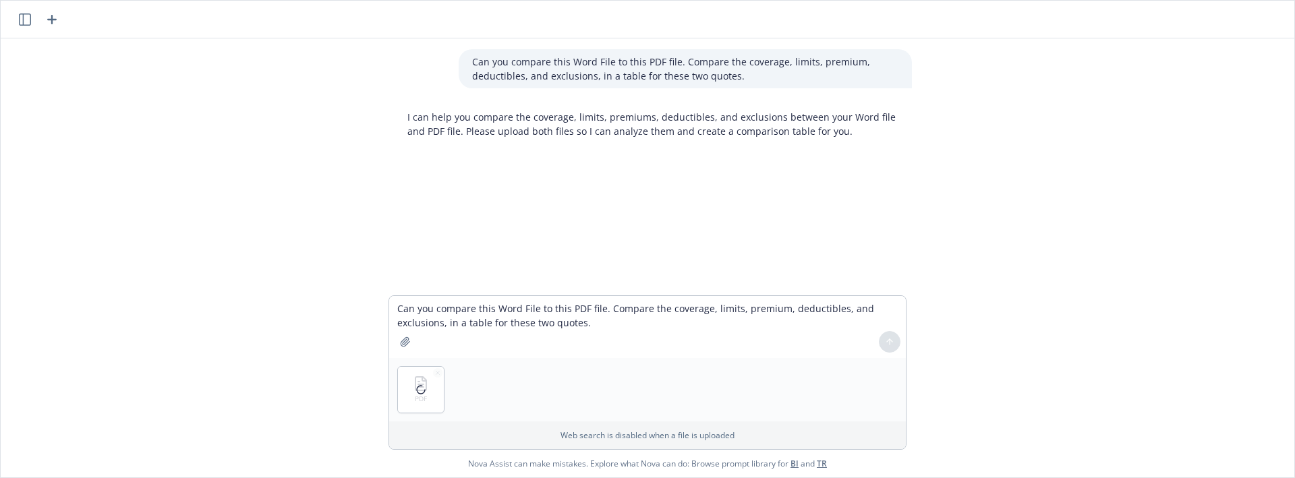
click at [400, 434] on p "Web search is disabled when a file is uploaded" at bounding box center [647, 434] width 500 height 11
click at [408, 342] on icon "button" at bounding box center [405, 341] width 11 height 11
click at [637, 328] on textarea "Can you compare this Word File to this PDF file. Compare the coverage, limits, …" at bounding box center [647, 327] width 516 height 62
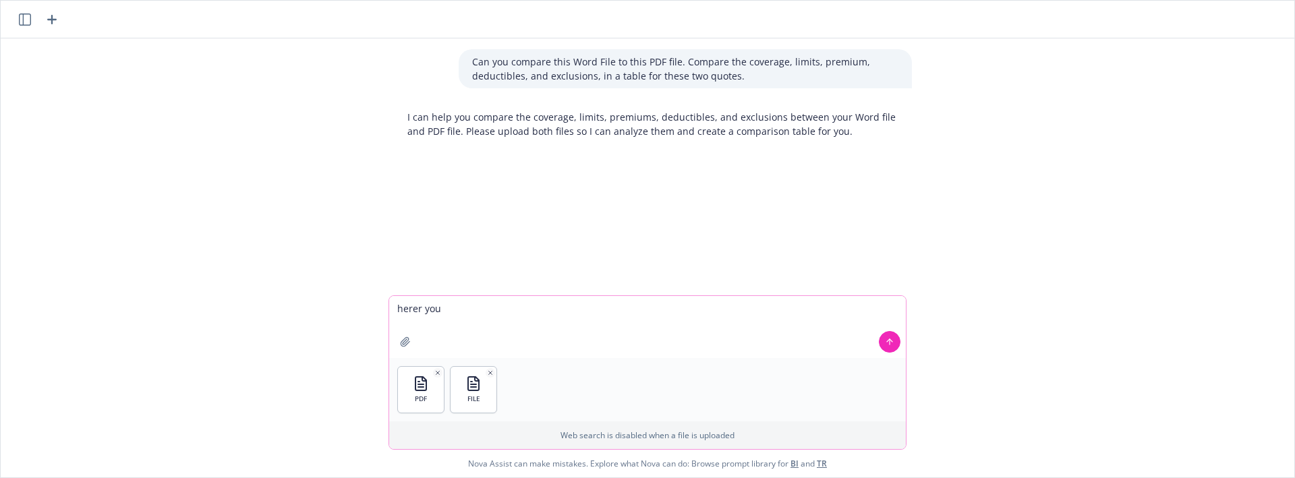
type textarea "herer you"
type textarea "here you go"
